Goal: Task Accomplishment & Management: Manage account settings

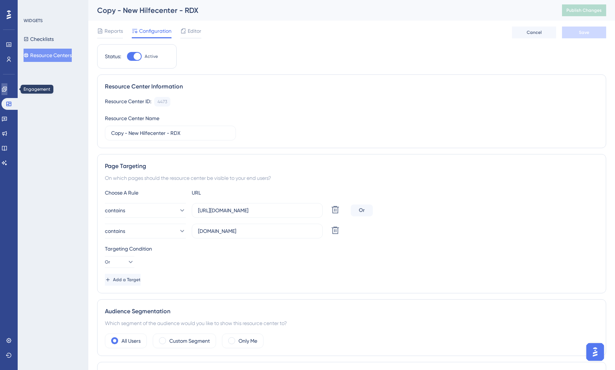
click at [7, 87] on icon at bounding box center [4, 88] width 5 height 5
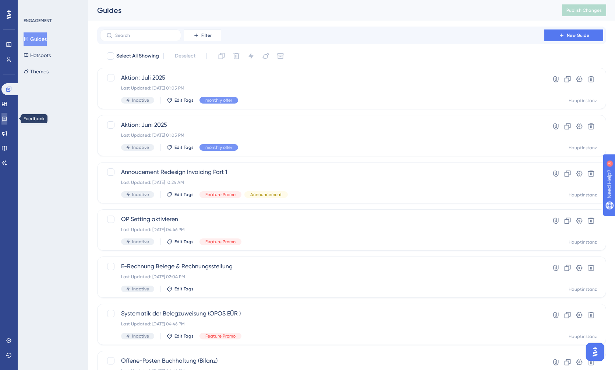
click at [7, 118] on icon at bounding box center [4, 119] width 6 height 6
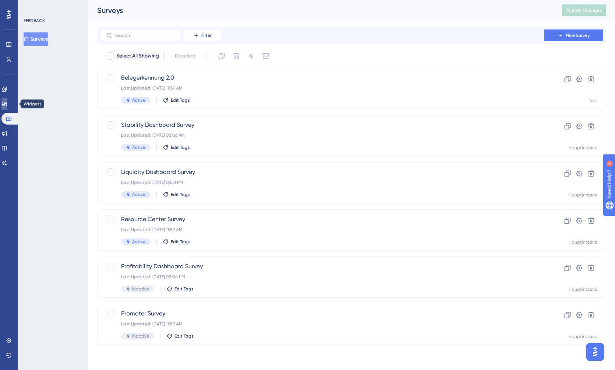
click at [7, 102] on link at bounding box center [4, 104] width 6 height 12
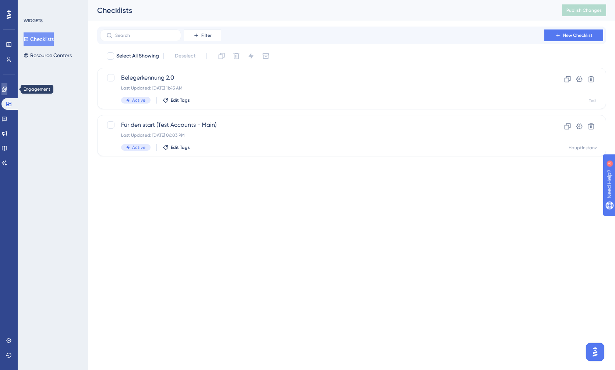
click at [7, 89] on icon at bounding box center [4, 89] width 6 height 6
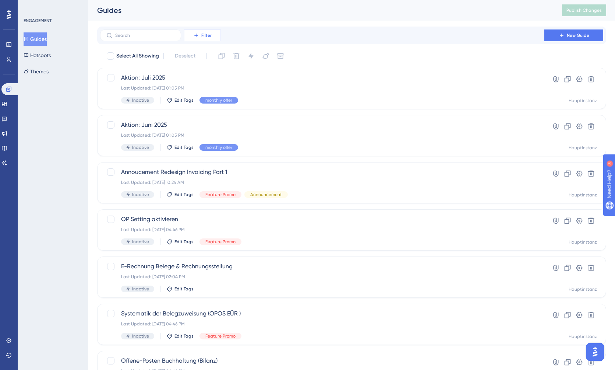
click at [211, 36] on span "Filter" at bounding box center [206, 35] width 10 height 6
click at [218, 101] on div "Status Status" at bounding box center [210, 100] width 42 height 15
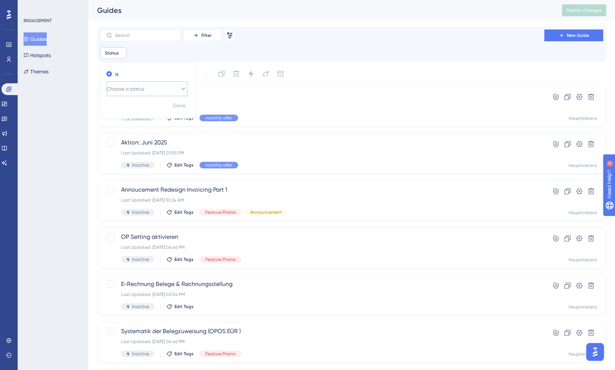
click at [142, 86] on span "Choose a status" at bounding box center [126, 88] width 38 height 9
drag, startPoint x: 140, startPoint y: 109, endPoint x: 157, endPoint y: 109, distance: 16.6
click at [141, 109] on div "Active Active" at bounding box center [146, 111] width 71 height 15
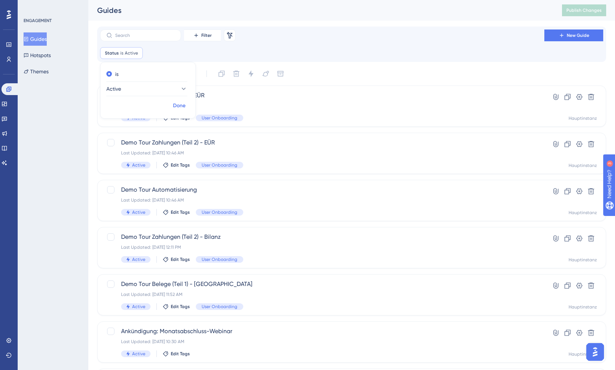
click at [176, 106] on span "Done" at bounding box center [179, 105] width 13 height 9
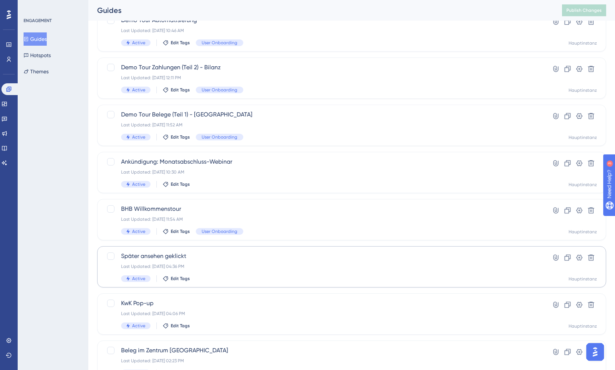
scroll to position [171, 0]
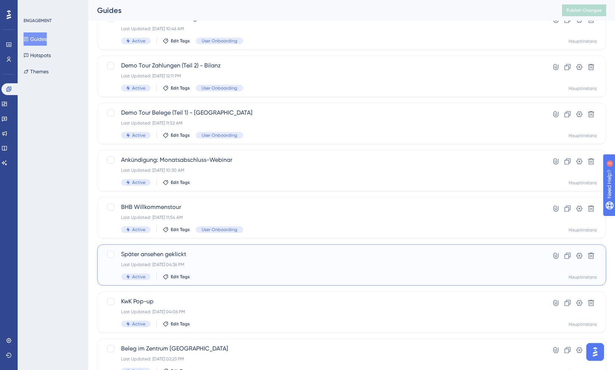
click at [229, 268] on div "Später ansehen geklickt Last Updated: Jul 05 2024, 04:36 PM Active Edit Tags" at bounding box center [322, 265] width 402 height 30
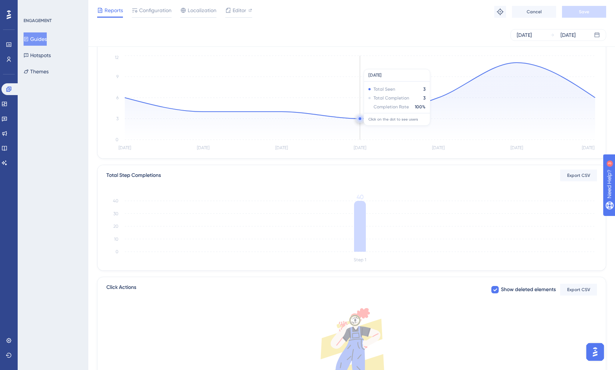
scroll to position [64, 0]
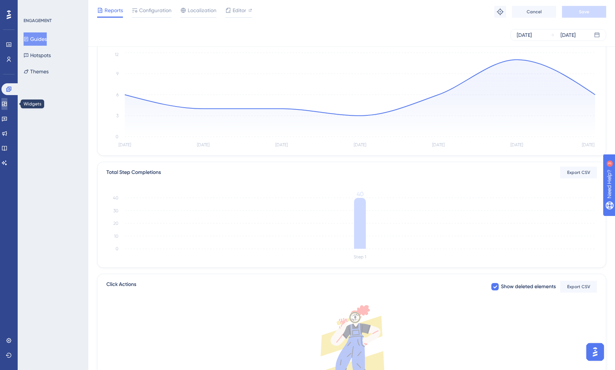
click at [7, 105] on icon at bounding box center [4, 104] width 5 height 4
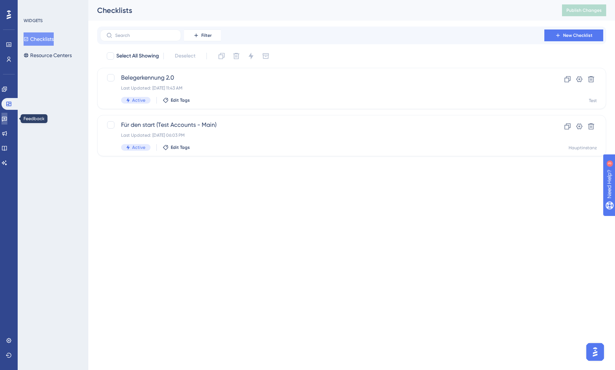
click at [7, 122] on link at bounding box center [4, 119] width 6 height 12
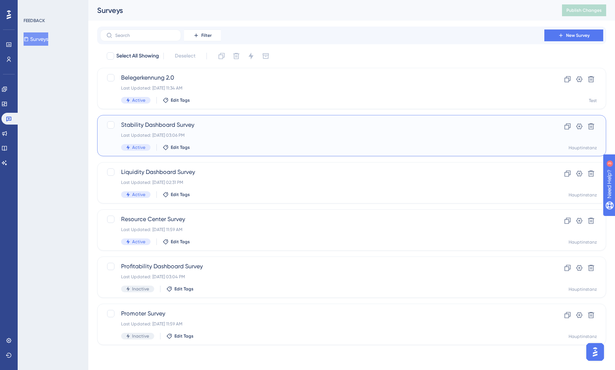
click at [209, 137] on div "Last Updated: Oct 29 2024, 03:06 PM" at bounding box center [322, 135] width 402 height 6
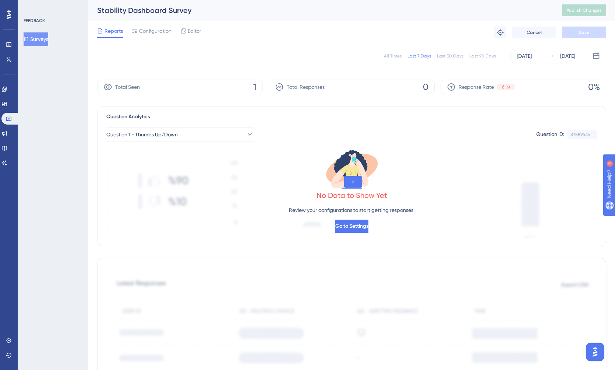
click at [204, 33] on div "Reports Configuration Editor Troubleshoot Cancel Save" at bounding box center [351, 33] width 509 height 24
click at [190, 30] on span "Editor" at bounding box center [195, 31] width 14 height 9
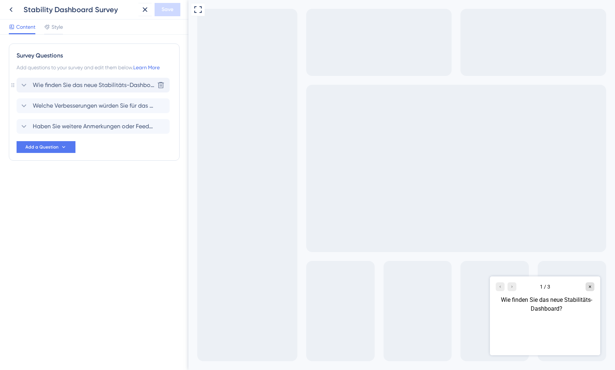
click at [79, 89] on div "Wie finden Sie das neue Stabilitäts-Dashboard? Delete" at bounding box center [93, 85] width 153 height 15
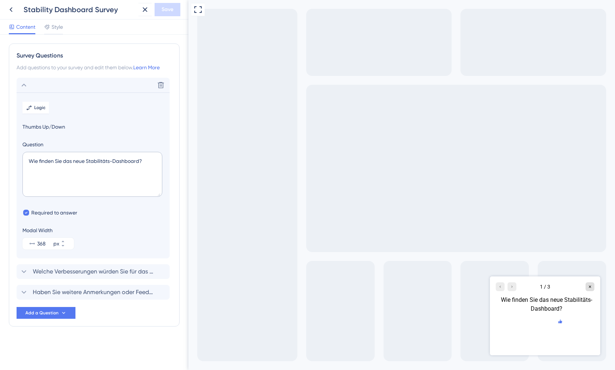
click at [558, 323] on icon "Rate thumbs down" at bounding box center [560, 321] width 4 height 4
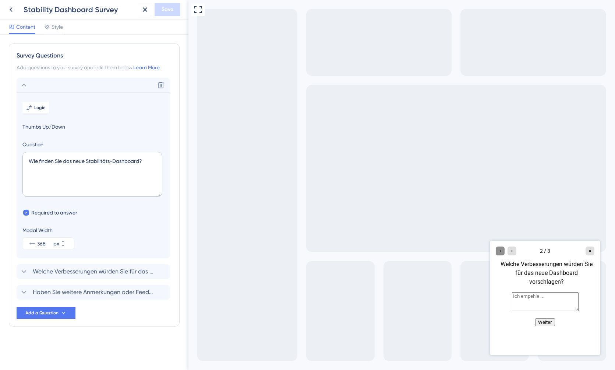
click at [502, 253] on div "Go to Question 1" at bounding box center [500, 250] width 9 height 9
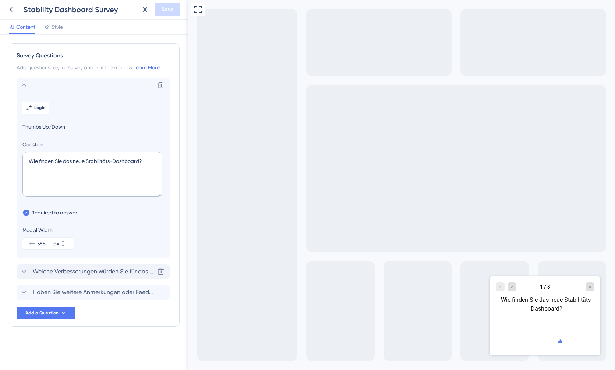
click at [81, 270] on span "Welche Verbesserungen würden Sie für das neue Dashboard vorschlagen?" at bounding box center [93, 271] width 121 height 9
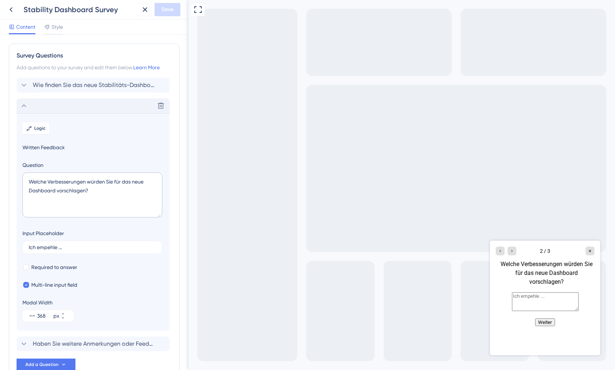
scroll to position [46, 0]
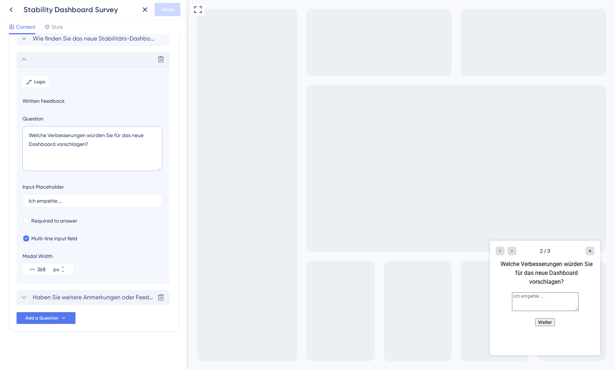
click at [97, 296] on span "Haben Sie weitere Anmerkungen oder Feedback zum neuen Dashboard, das Sie teilen…" at bounding box center [93, 297] width 121 height 9
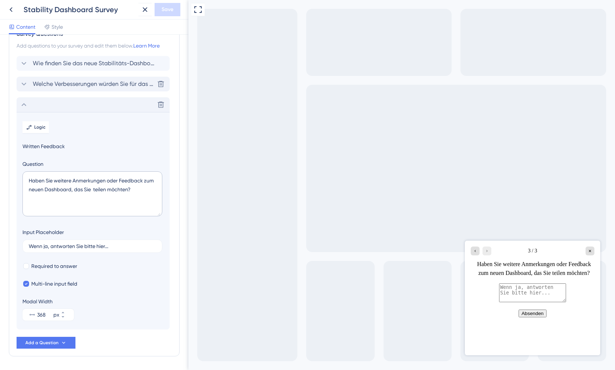
scroll to position [0, 0]
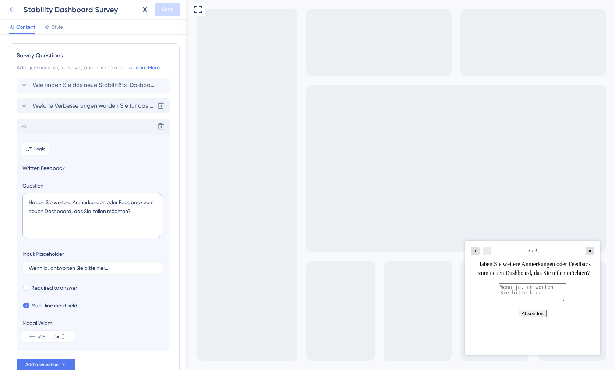
click at [11, 14] on button at bounding box center [10, 9] width 13 height 13
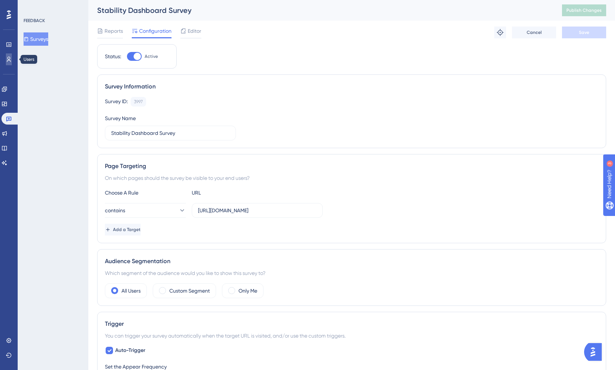
click at [6, 61] on icon at bounding box center [9, 59] width 6 height 6
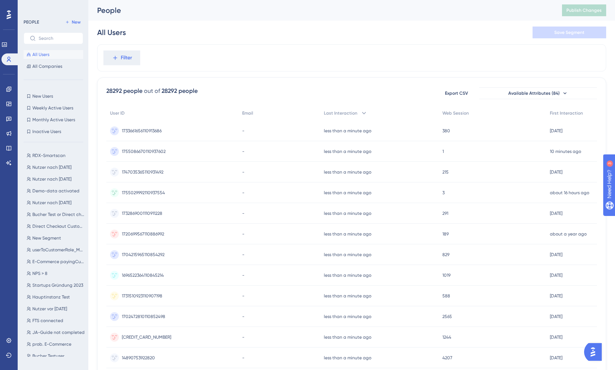
click at [233, 43] on div "All Users Save Segment" at bounding box center [351, 33] width 509 height 24
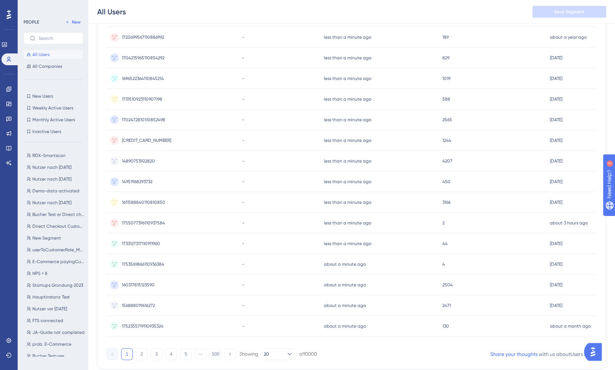
scroll to position [222, 0]
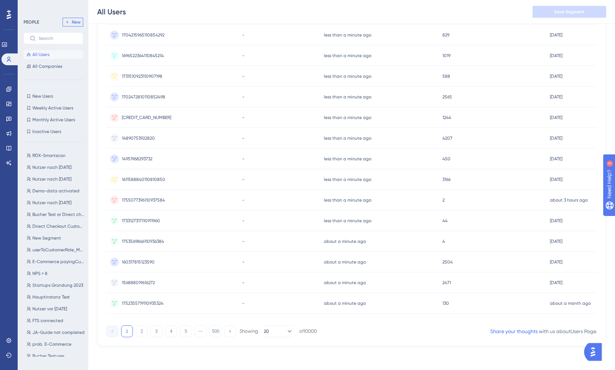
click at [71, 26] on button "New" at bounding box center [73, 22] width 21 height 9
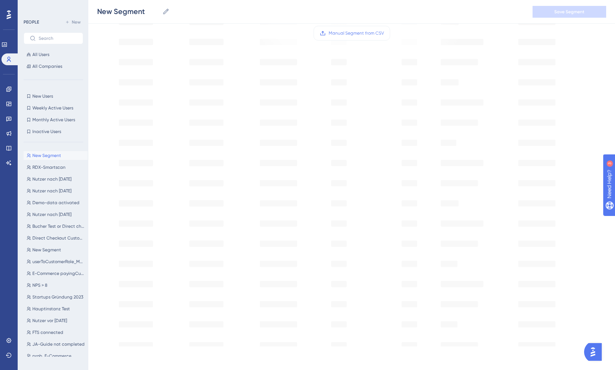
scroll to position [0, 0]
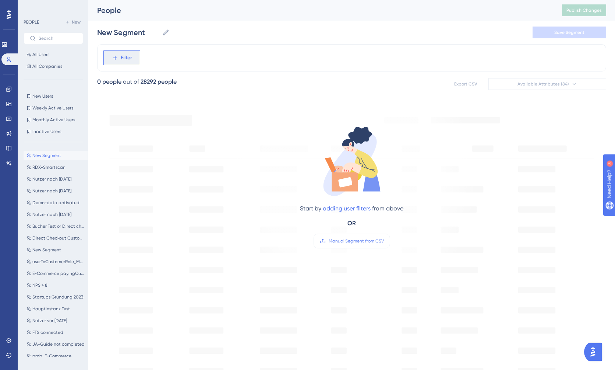
click at [128, 59] on span "Filter" at bounding box center [126, 57] width 11 height 9
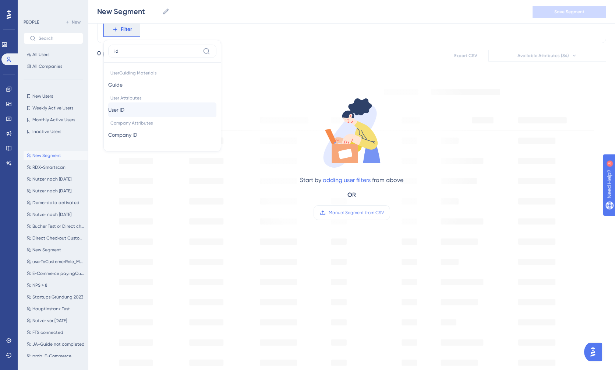
type input "id"
click at [134, 111] on button "User ID User ID" at bounding box center [162, 109] width 108 height 15
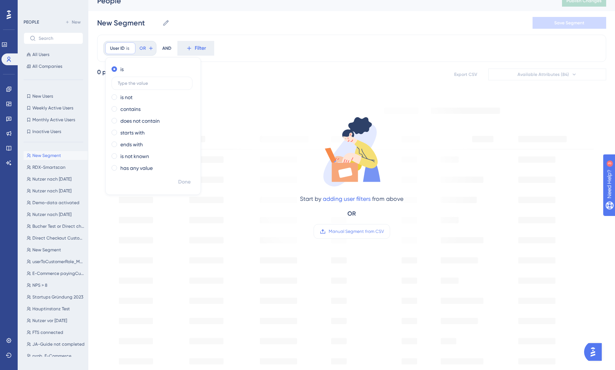
scroll to position [0, 0]
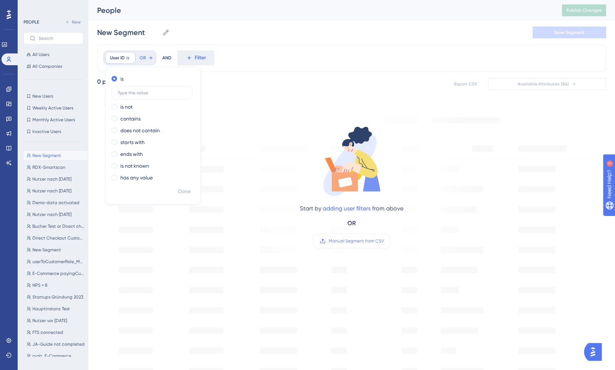
click at [237, 54] on div "User ID is Remove is is not contains does not contain starts with ends with is …" at bounding box center [351, 57] width 509 height 27
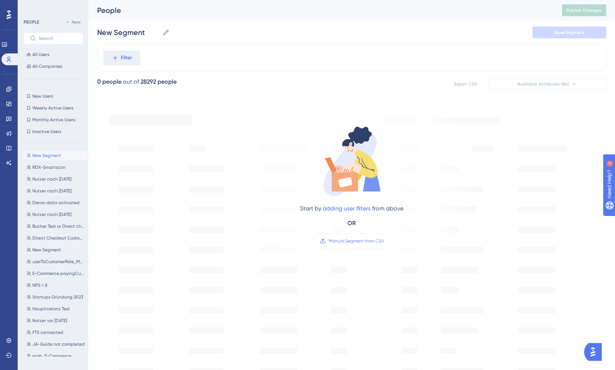
scroll to position [8, 0]
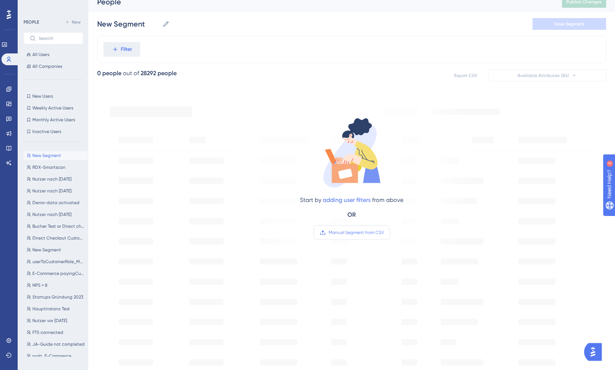
click at [346, 233] on span "Manual Segment from CSV" at bounding box center [356, 232] width 55 height 6
click at [384, 232] on input "Manual Segment from CSV" at bounding box center [384, 232] width 0 height 0
click at [349, 201] on link "adding user filters" at bounding box center [347, 199] width 48 height 7
click at [103, 42] on button "Filter" at bounding box center [121, 49] width 37 height 15
click at [342, 237] on label "Manual Segment from CSV" at bounding box center [352, 232] width 77 height 15
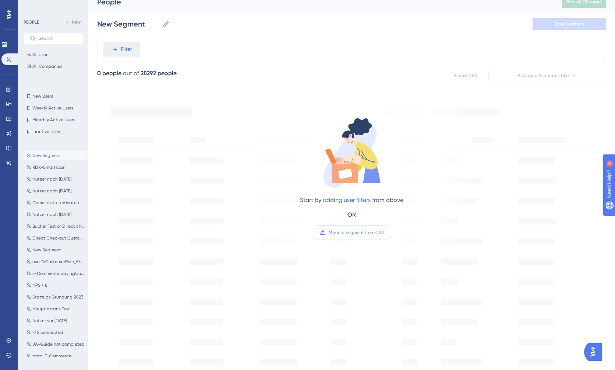
click at [384, 232] on input "Manual Segment from CSV" at bounding box center [384, 232] width 0 height 0
click at [232, 44] on div "Filter" at bounding box center [351, 49] width 509 height 27
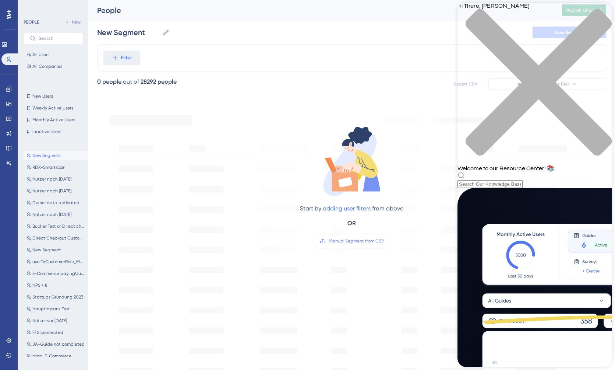
click at [604, 15] on div "close resource center" at bounding box center [535, 87] width 155 height 156
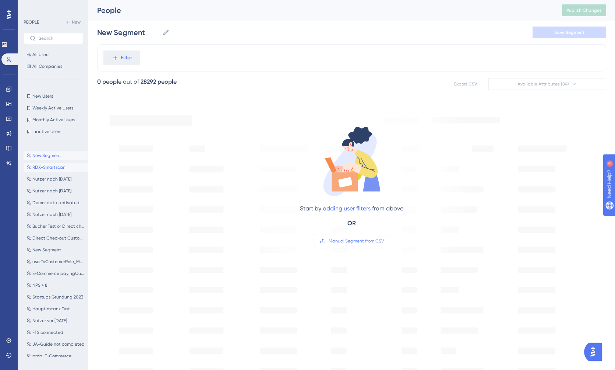
click at [57, 169] on span "RDX-Smartscan" at bounding box center [48, 167] width 33 height 6
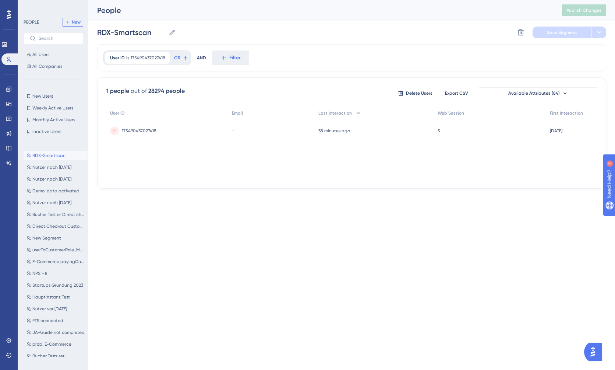
click at [71, 19] on button "New" at bounding box center [73, 22] width 21 height 9
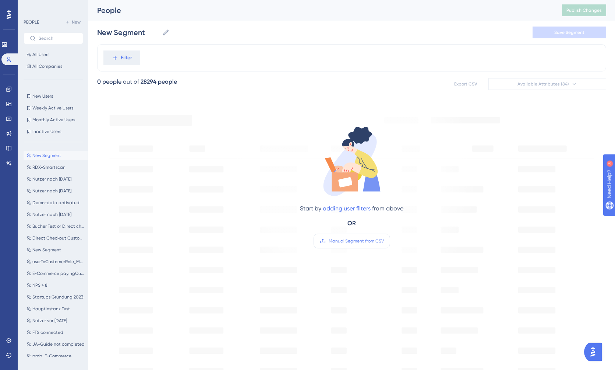
click at [351, 240] on span "Manual Segment from CSV" at bounding box center [356, 241] width 55 height 6
click at [384, 241] on input "Manual Segment from CSV" at bounding box center [384, 241] width 0 height 0
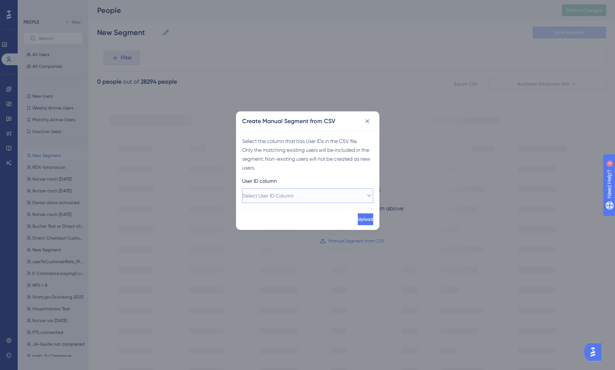
click at [306, 196] on button "Select User ID Column" at bounding box center [307, 195] width 131 height 15
click at [289, 212] on div "A - user_id A - user_id" at bounding box center [307, 218] width 121 height 15
click at [357, 220] on span "Upload" at bounding box center [364, 219] width 15 height 6
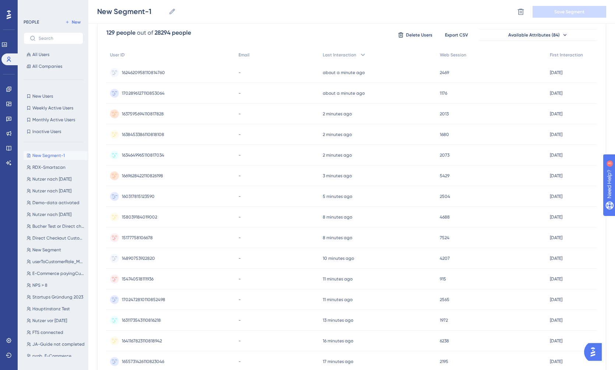
scroll to position [63, 0]
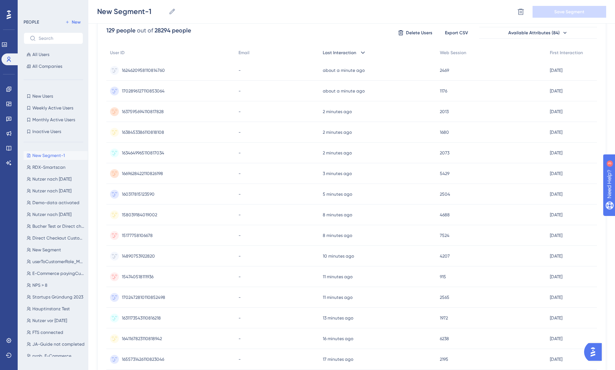
click at [366, 54] on icon at bounding box center [362, 52] width 7 height 7
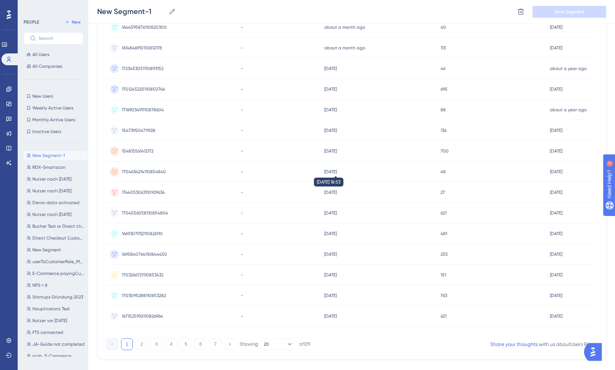
scroll to position [222, 0]
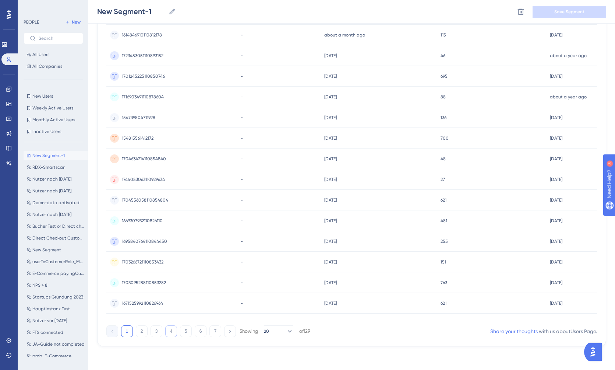
click at [172, 333] on button "4" at bounding box center [171, 331] width 12 height 12
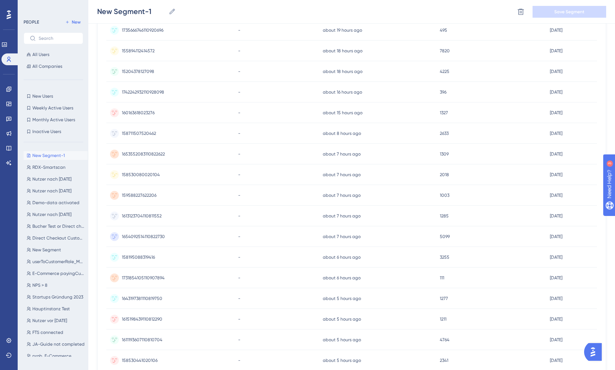
scroll to position [0, 0]
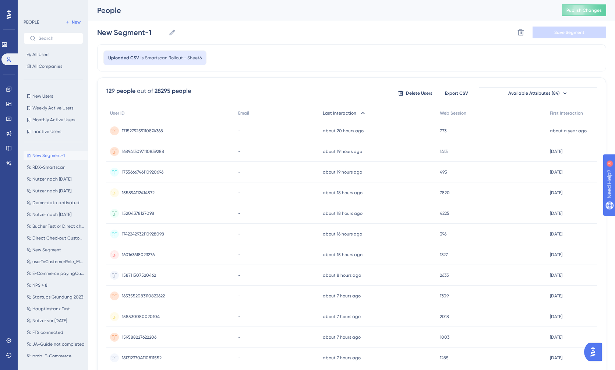
click at [150, 33] on input "New Segment-1" at bounding box center [131, 32] width 68 height 10
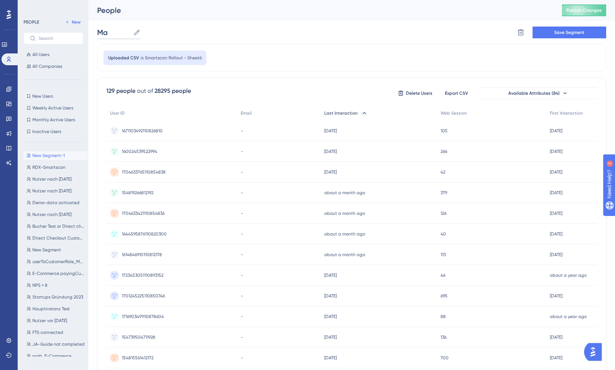
type input "M"
type input "Smartscan Batch 1 - Main Instance"
click at [566, 34] on span "Save Segment" at bounding box center [569, 32] width 30 height 6
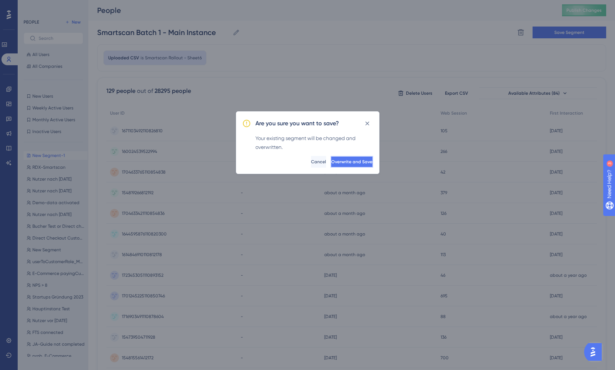
click at [345, 165] on button "Overwrite and Save" at bounding box center [352, 162] width 43 height 12
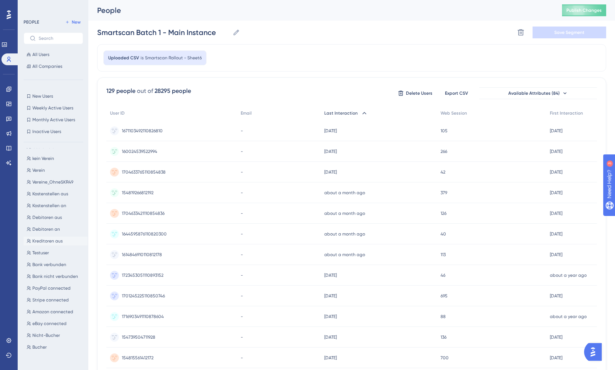
scroll to position [251, 0]
